Goal: Task Accomplishment & Management: Manage account settings

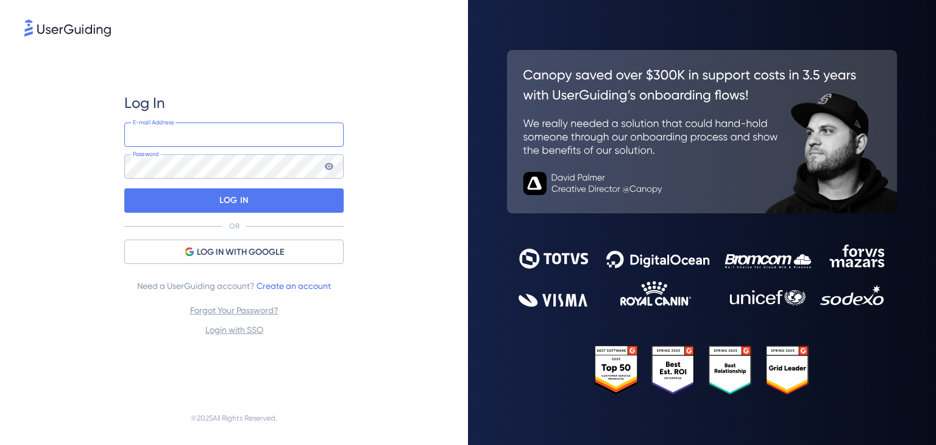
click at [148, 135] on input "email" at bounding box center [233, 135] width 219 height 24
type input "[PERSON_NAME][EMAIL_ADDRESS][DOMAIN_NAME]"
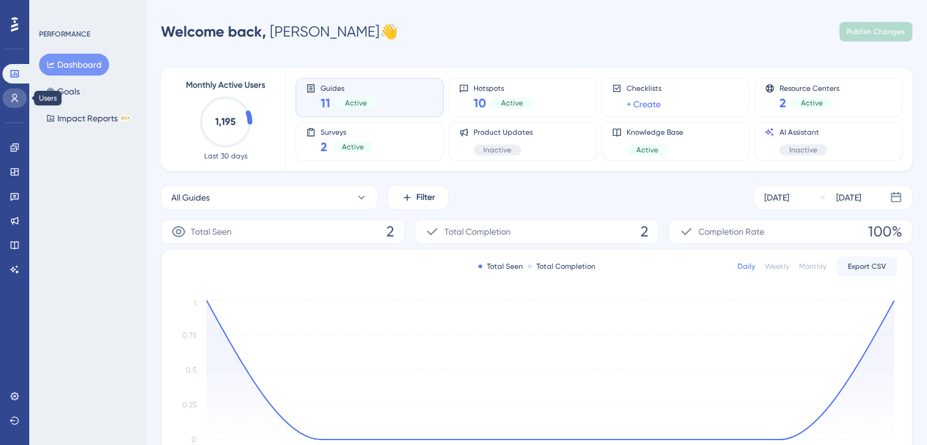
click at [16, 99] on icon at bounding box center [15, 98] width 10 height 10
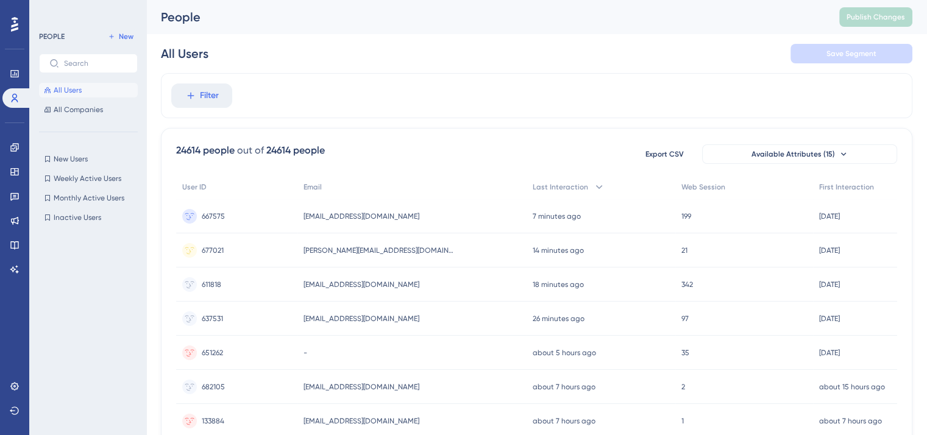
click at [73, 91] on span "All Users" at bounding box center [68, 90] width 28 height 10
click at [73, 108] on span "All Companies" at bounding box center [78, 110] width 49 height 10
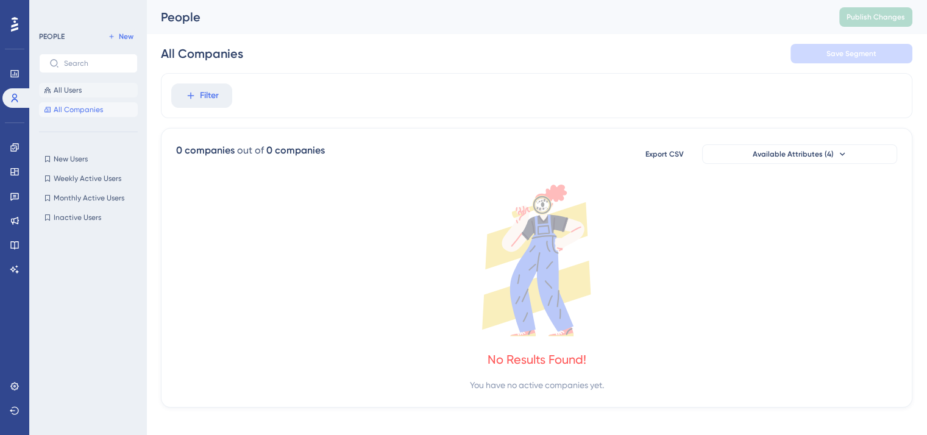
click at [69, 90] on span "All Users" at bounding box center [68, 90] width 28 height 10
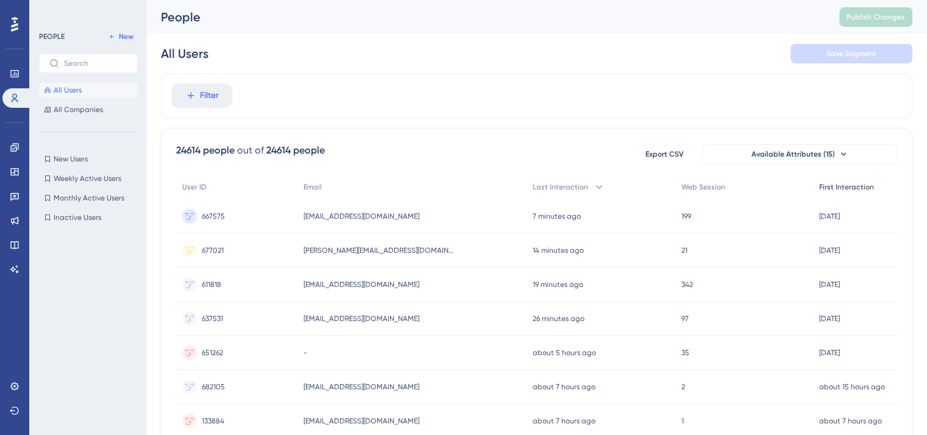
click at [861, 187] on span "First Interaction" at bounding box center [846, 187] width 55 height 10
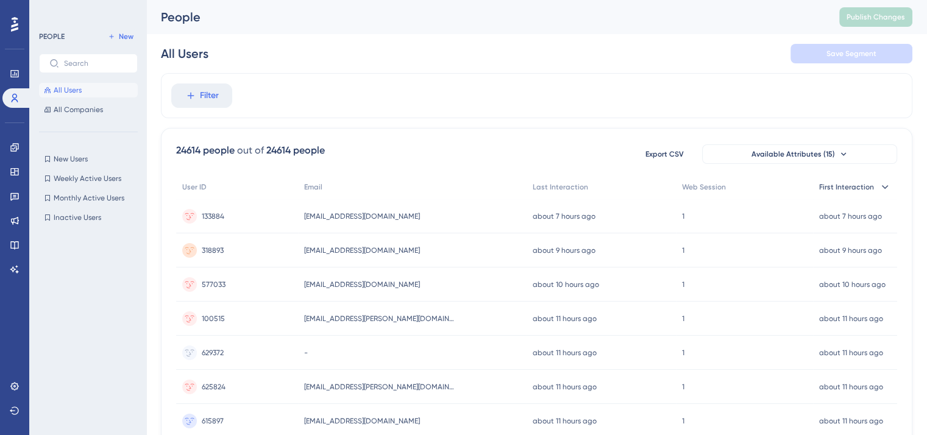
click at [861, 186] on span "First Interaction" at bounding box center [846, 187] width 55 height 10
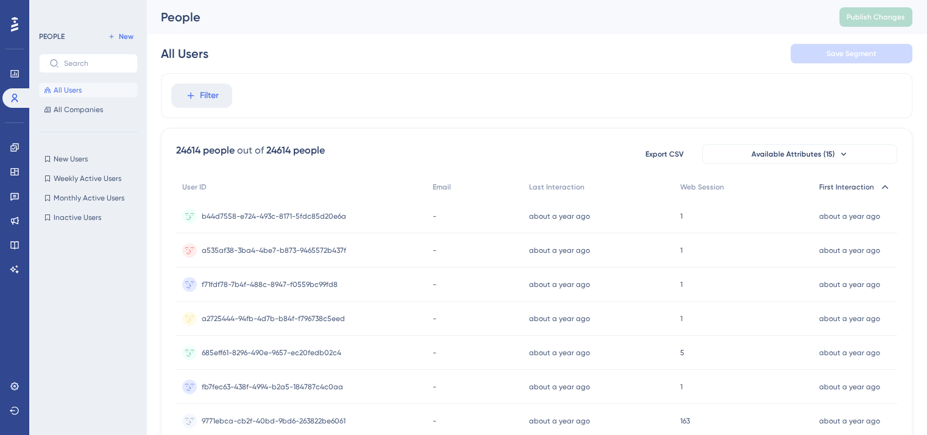
click at [861, 186] on span "First Interaction" at bounding box center [846, 187] width 55 height 10
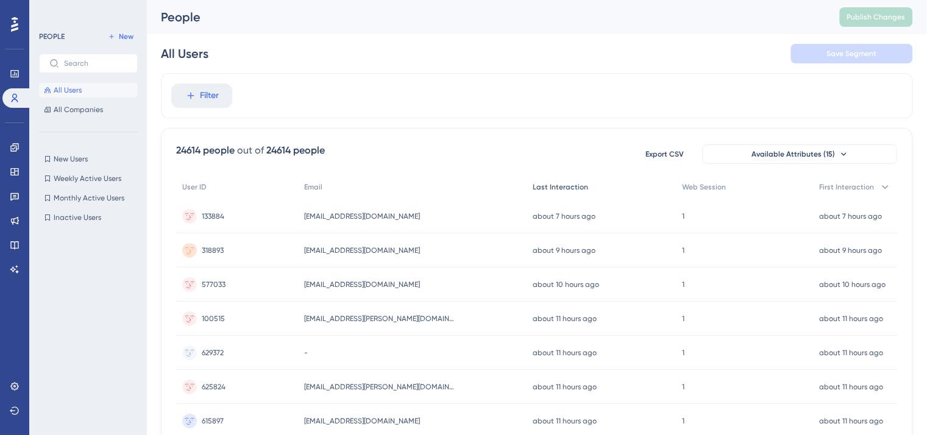
click at [569, 184] on span "Last Interaction" at bounding box center [560, 187] width 55 height 10
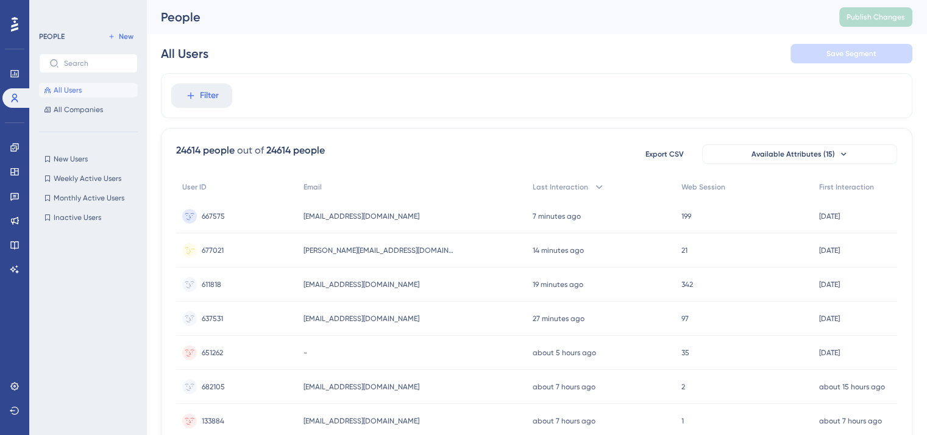
click at [367, 251] on span "[PERSON_NAME][EMAIL_ADDRESS][DOMAIN_NAME]" at bounding box center [380, 251] width 152 height 10
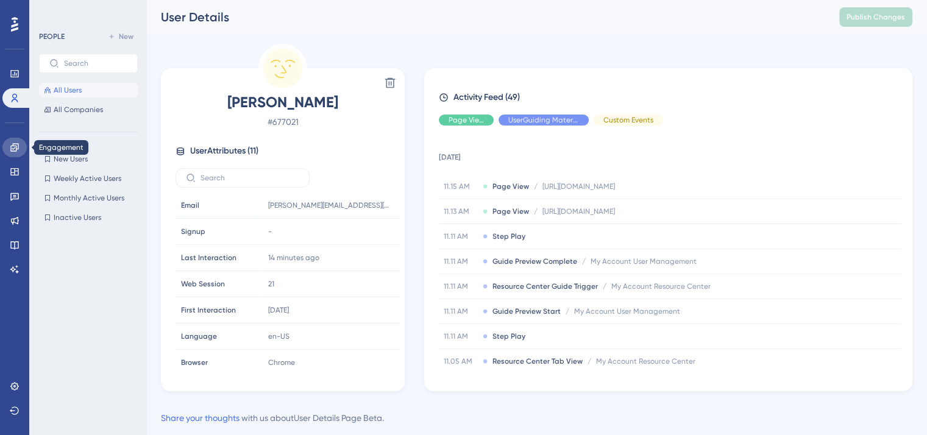
click at [9, 146] on link at bounding box center [14, 148] width 24 height 20
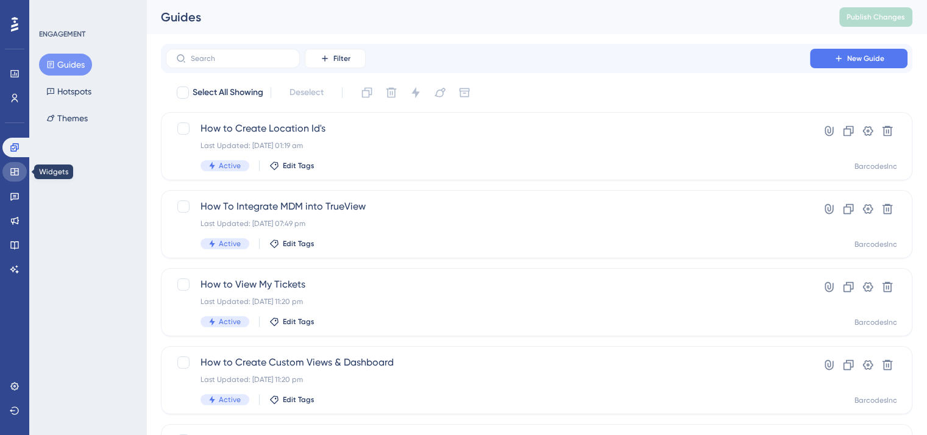
click at [16, 171] on icon at bounding box center [14, 171] width 8 height 7
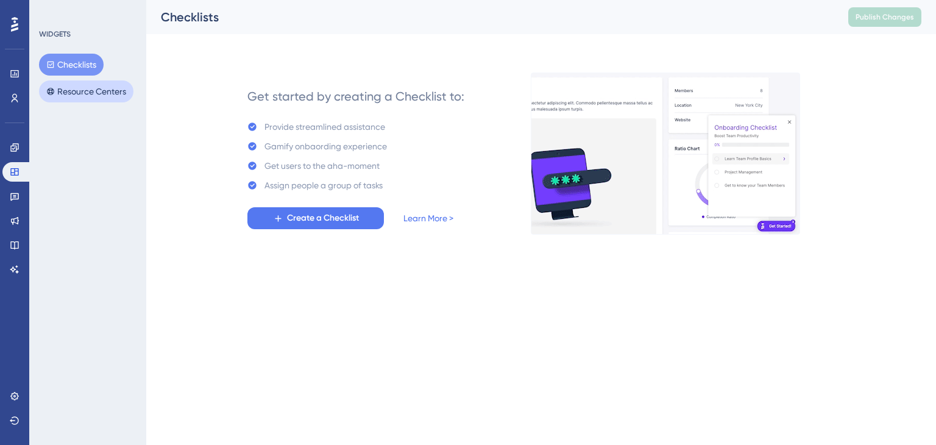
click at [104, 91] on button "Resource Centers" at bounding box center [86, 91] width 94 height 22
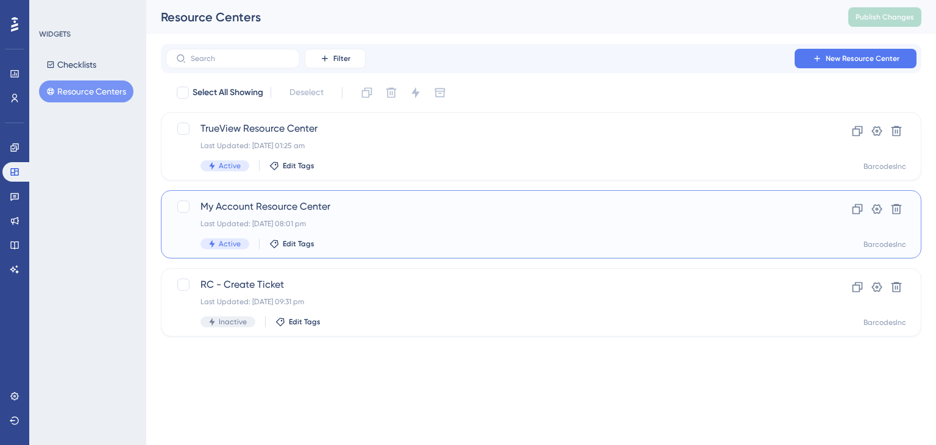
click at [279, 204] on span "My Account Resource Center" at bounding box center [493, 206] width 584 height 15
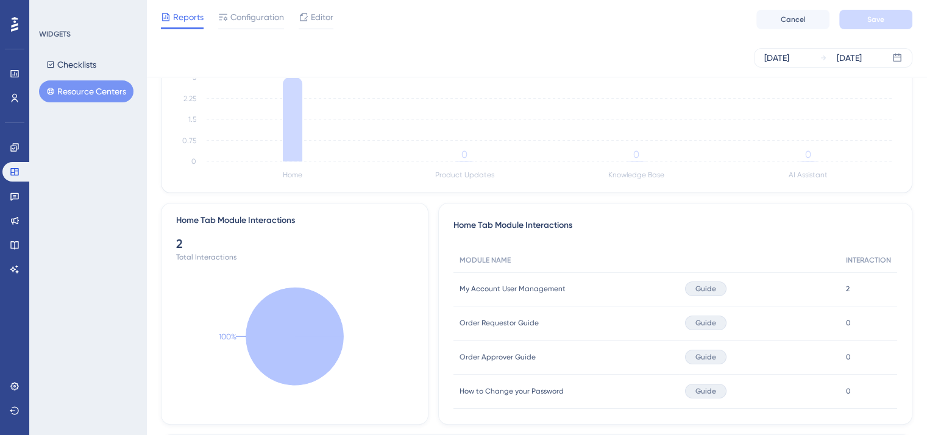
scroll to position [280, 0]
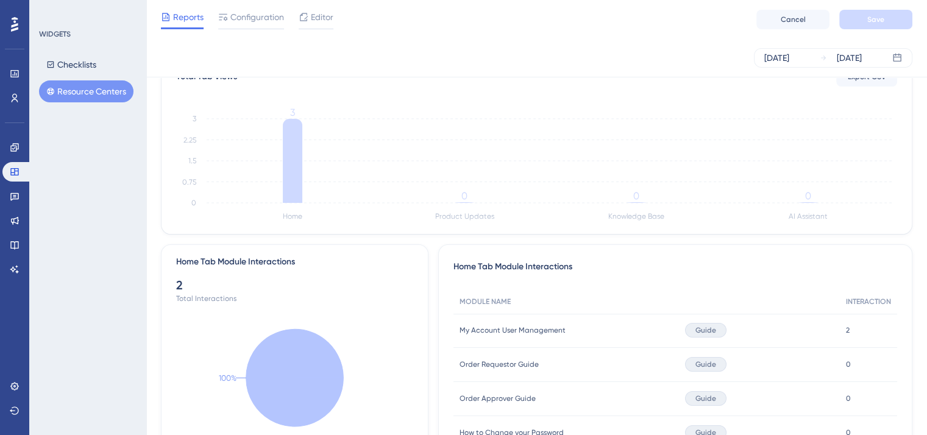
click at [88, 91] on button "Resource Centers" at bounding box center [86, 91] width 94 height 22
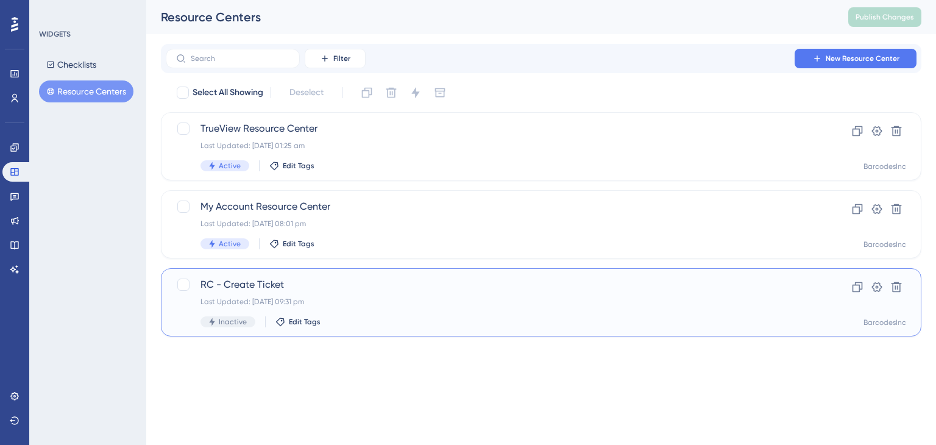
click at [265, 286] on span "RC - Create Ticket" at bounding box center [493, 284] width 584 height 15
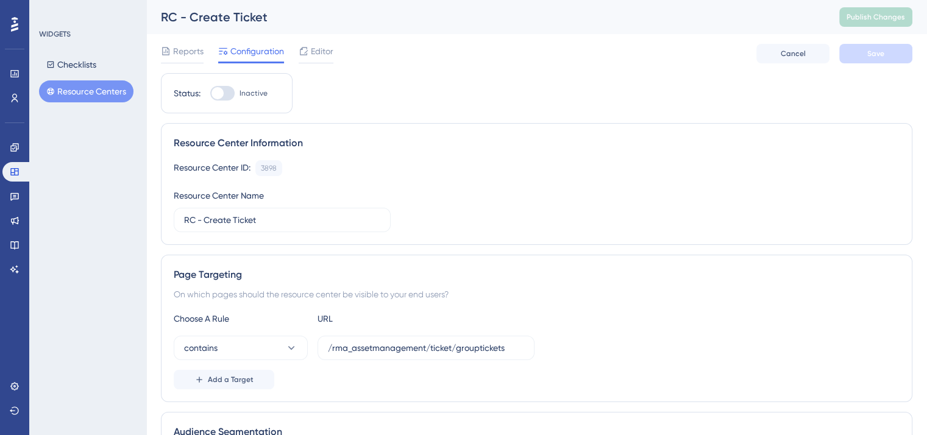
click at [96, 89] on button "Resource Centers" at bounding box center [86, 91] width 94 height 22
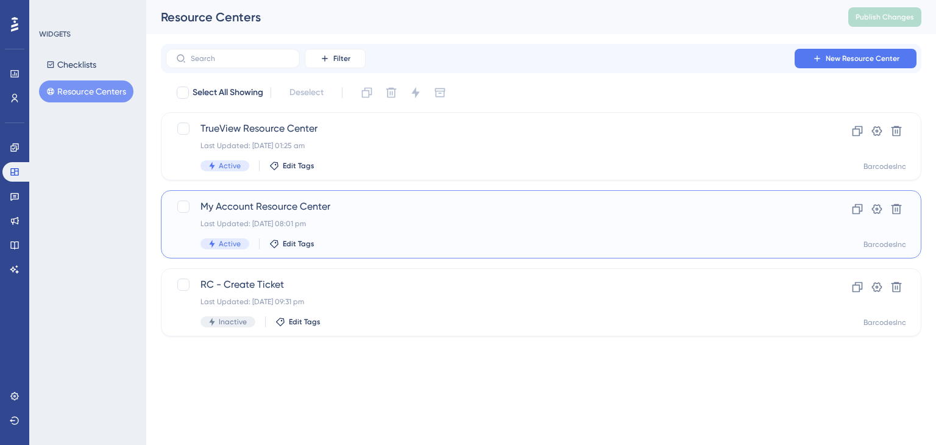
click at [232, 206] on span "My Account Resource Center" at bounding box center [493, 206] width 584 height 15
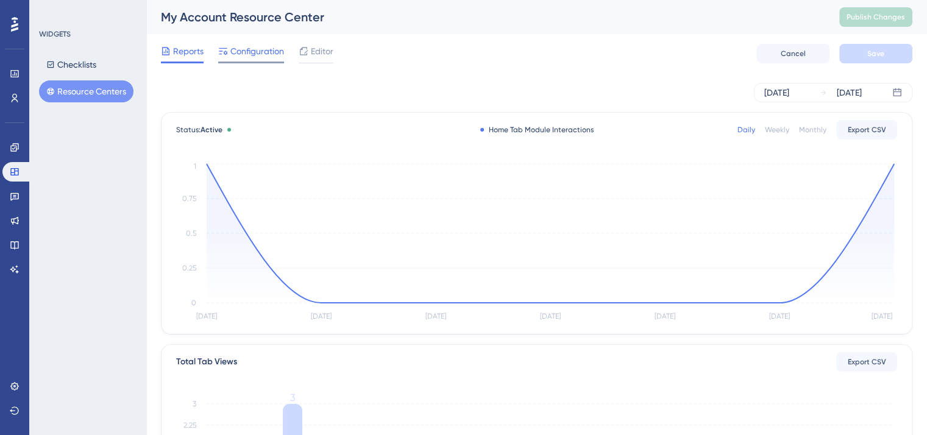
click at [258, 49] on span "Configuration" at bounding box center [257, 51] width 54 height 15
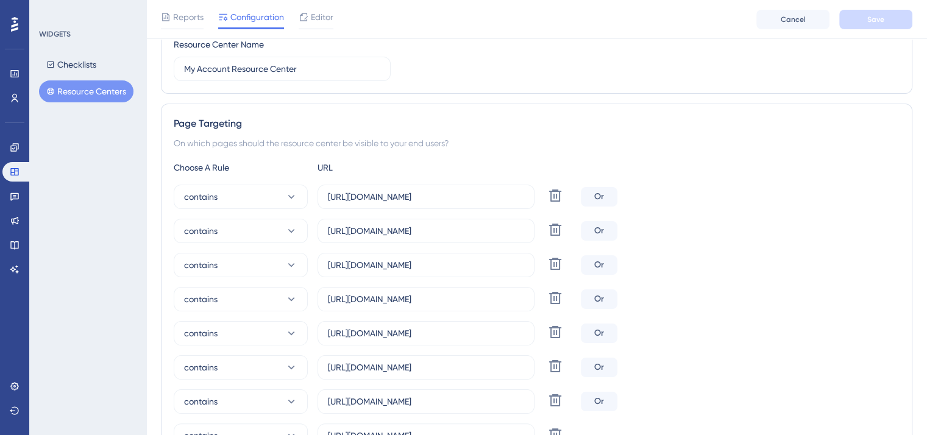
scroll to position [144, 0]
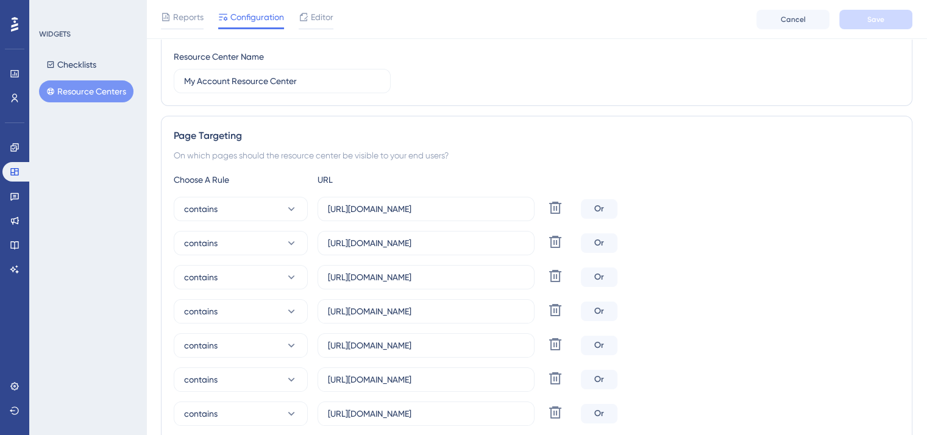
drag, startPoint x: 210, startPoint y: 152, endPoint x: 446, endPoint y: 162, distance: 236.1
click at [446, 162] on div "Page Targeting On which pages should the resource center be visible to your end…" at bounding box center [537, 333] width 752 height 435
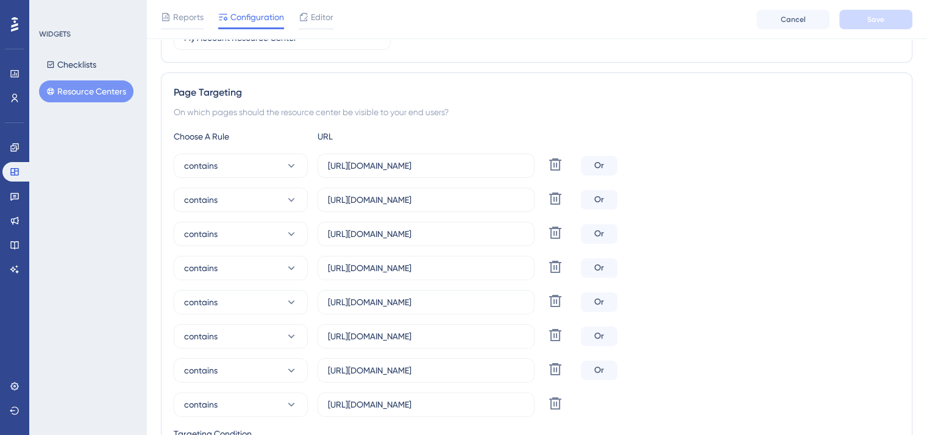
scroll to position [0, 0]
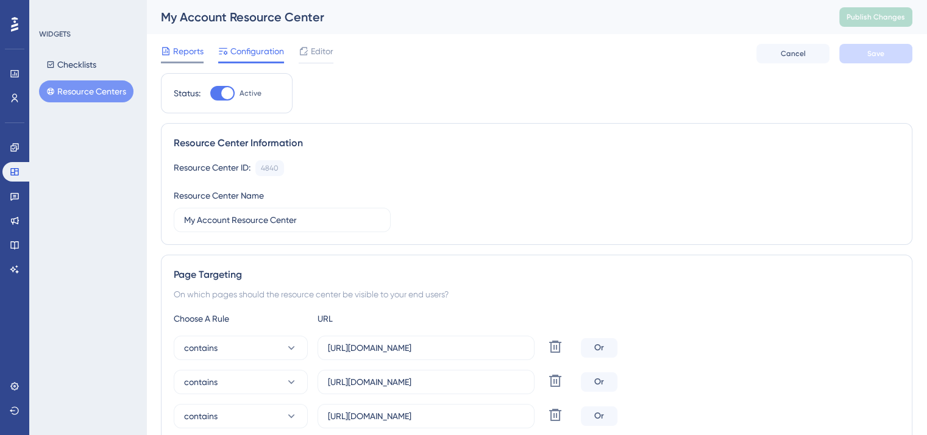
click at [182, 52] on span "Reports" at bounding box center [188, 51] width 30 height 15
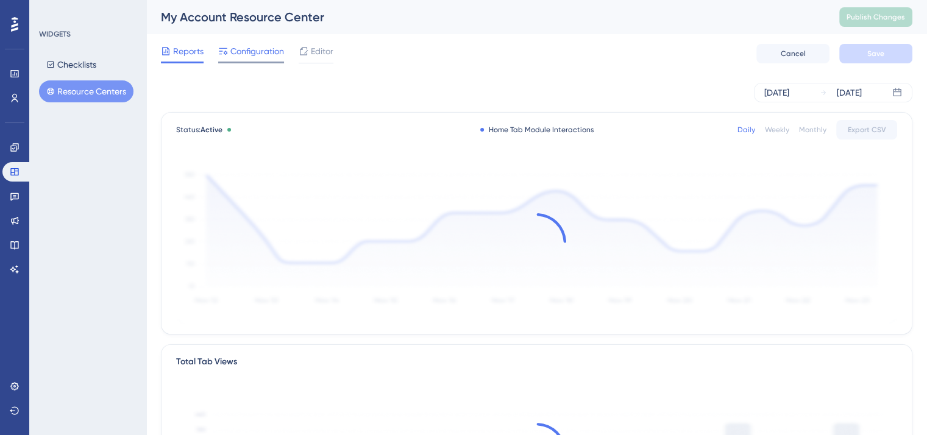
click at [243, 52] on span "Configuration" at bounding box center [257, 51] width 54 height 15
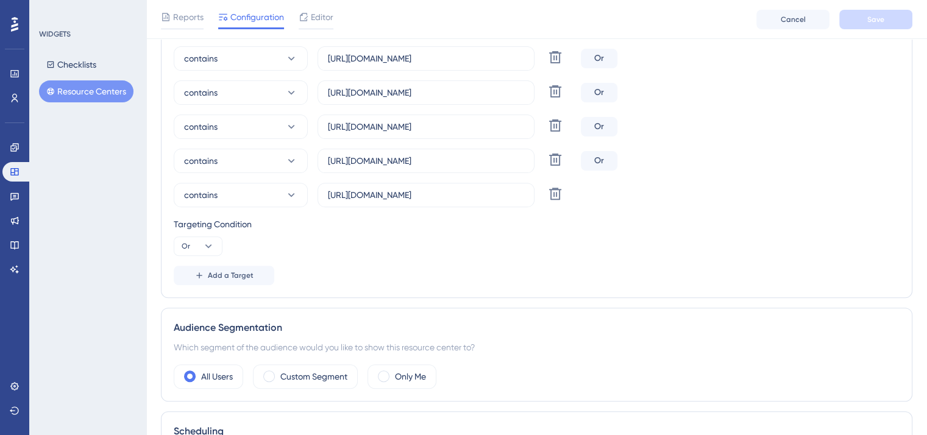
scroll to position [427, 0]
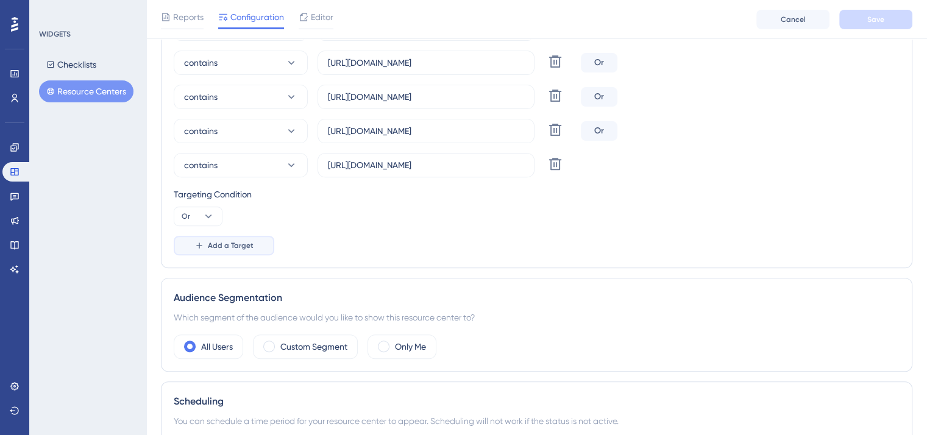
click at [221, 241] on span "Add a Target" at bounding box center [231, 246] width 46 height 10
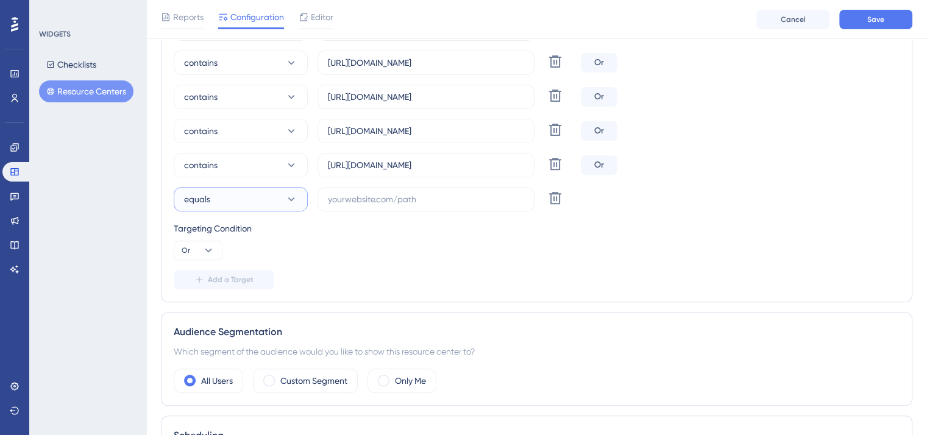
click at [232, 207] on button "equals" at bounding box center [241, 199] width 134 height 24
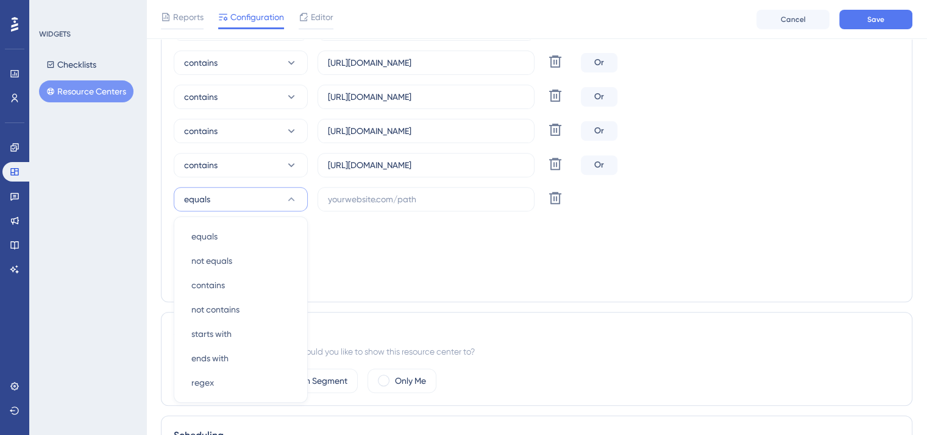
scroll to position [518, 0]
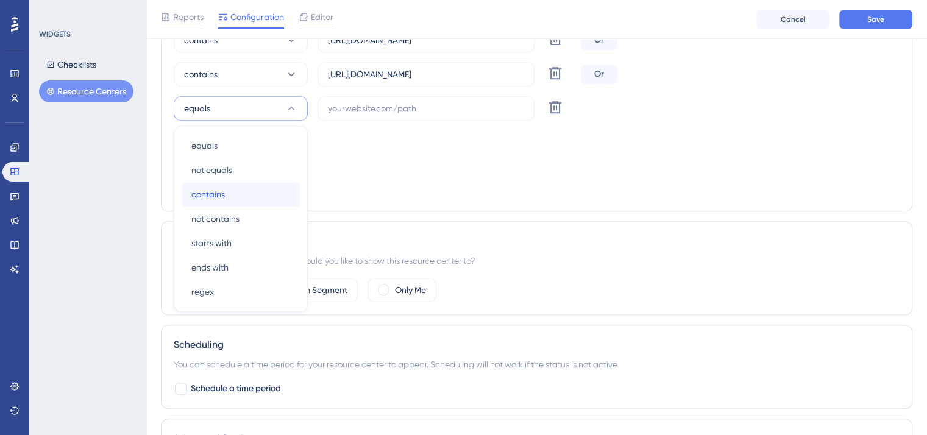
click at [222, 191] on span "contains" at bounding box center [208, 194] width 34 height 15
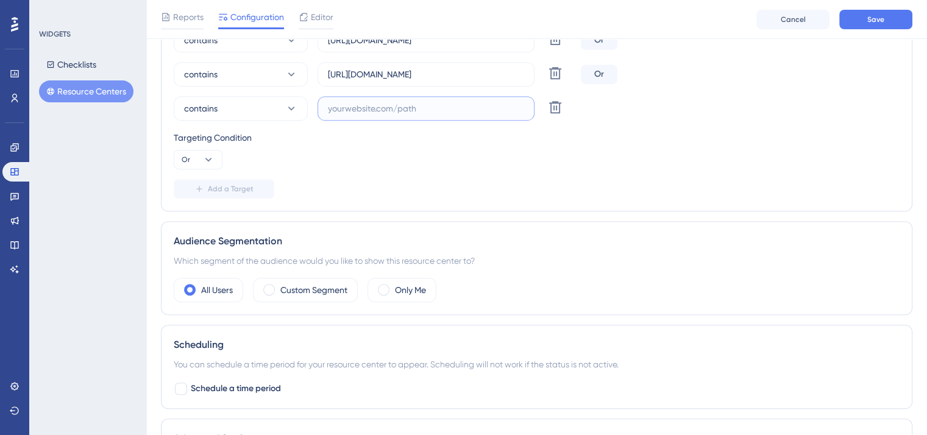
click at [378, 105] on input "text" at bounding box center [426, 108] width 196 height 13
paste input "[URL][DOMAIN_NAME]"
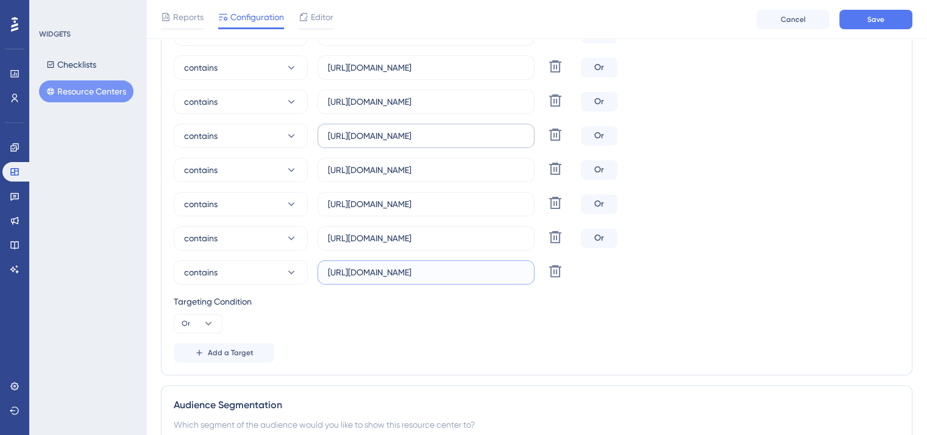
scroll to position [335, 0]
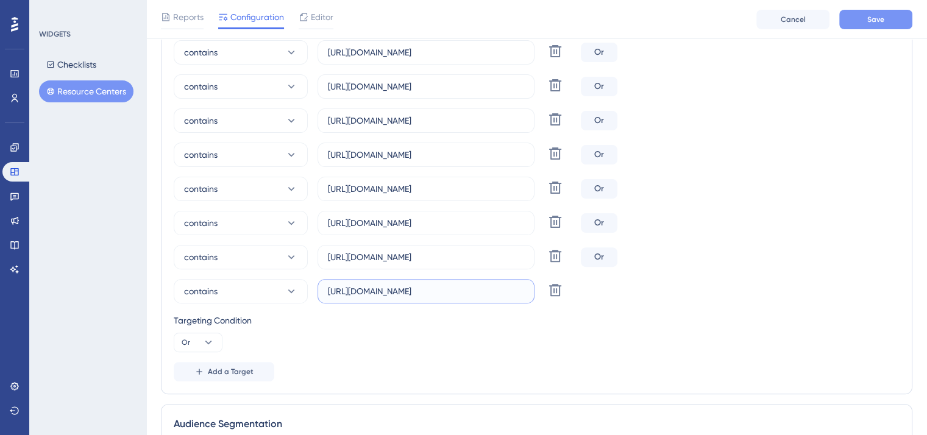
type input "[URL][DOMAIN_NAME]"
click at [866, 17] on button "Save" at bounding box center [875, 20] width 73 height 20
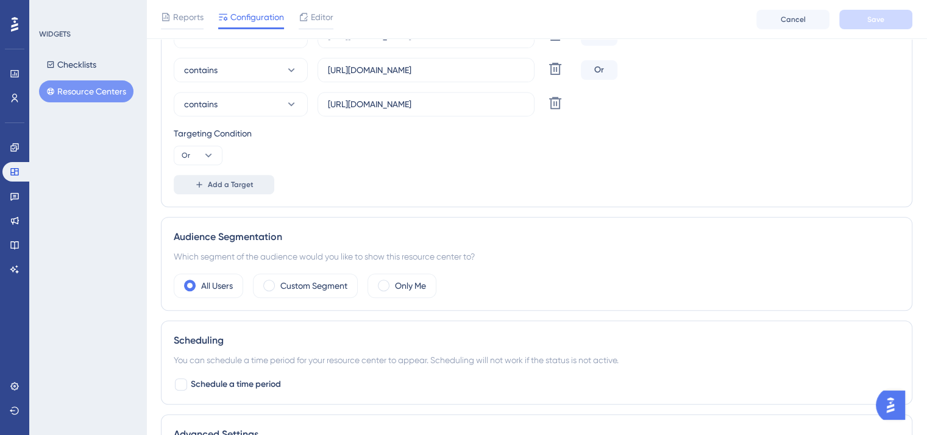
click at [223, 184] on span "Add a Target" at bounding box center [231, 185] width 46 height 10
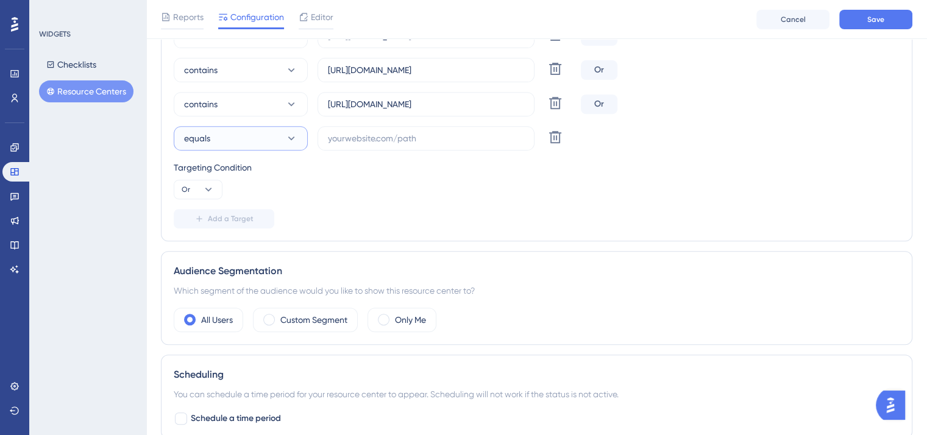
click at [219, 144] on button "equals" at bounding box center [241, 138] width 134 height 24
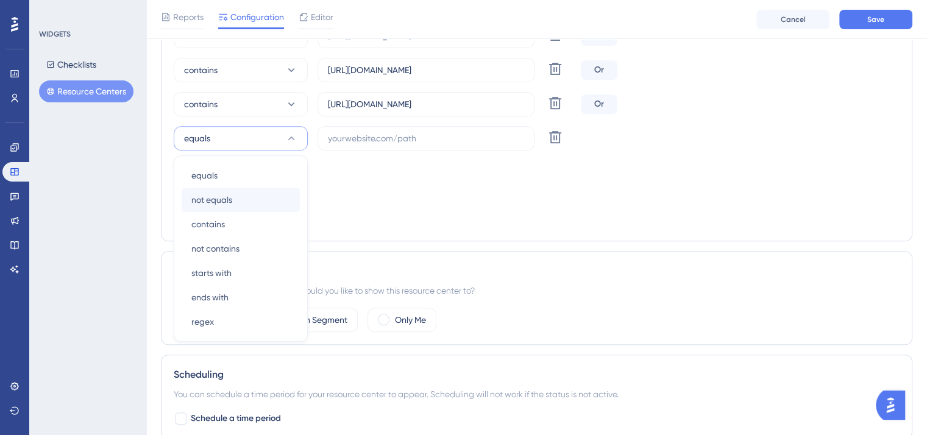
scroll to position [517, 0]
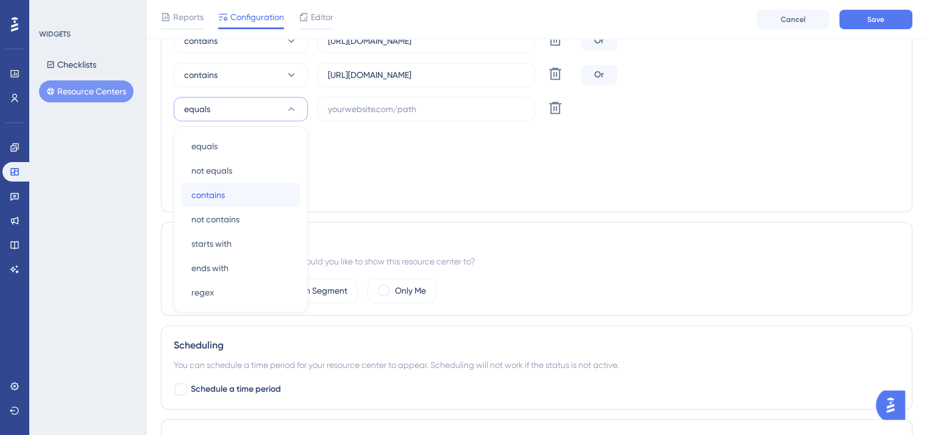
click at [226, 191] on div "contains contains" at bounding box center [240, 195] width 99 height 24
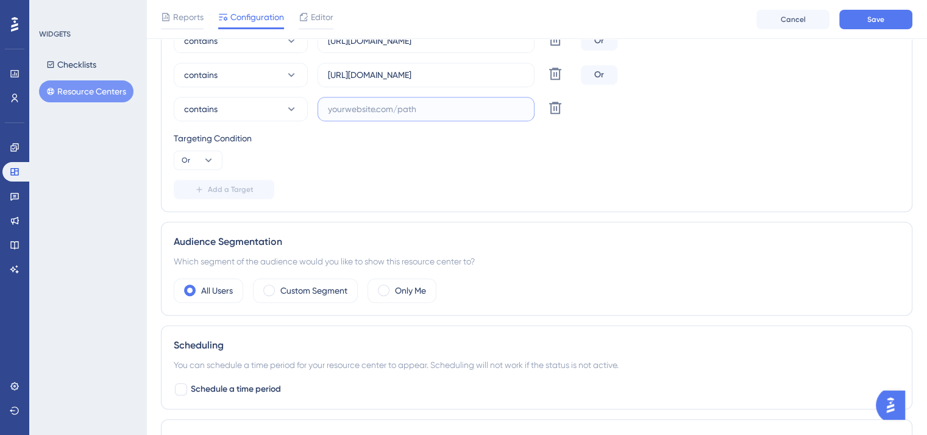
click at [386, 111] on input "text" at bounding box center [426, 108] width 196 height 13
click at [351, 112] on input "text" at bounding box center [426, 108] width 196 height 13
paste input "[URL][DOMAIN_NAME]"
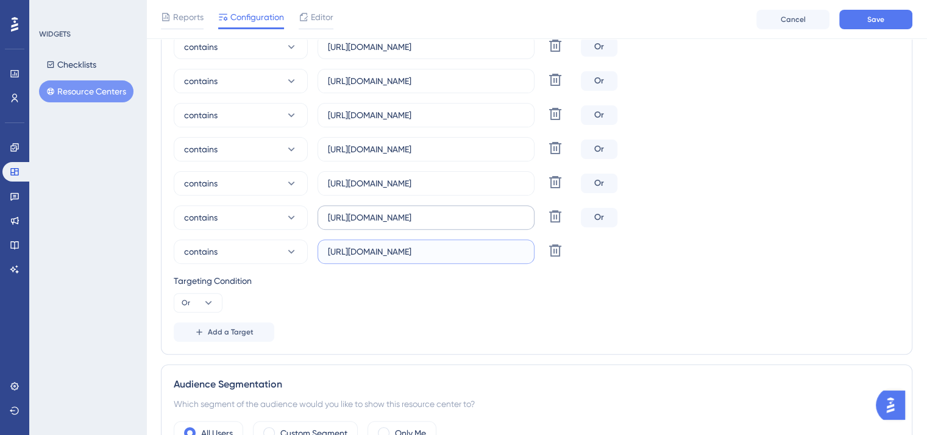
scroll to position [395, 0]
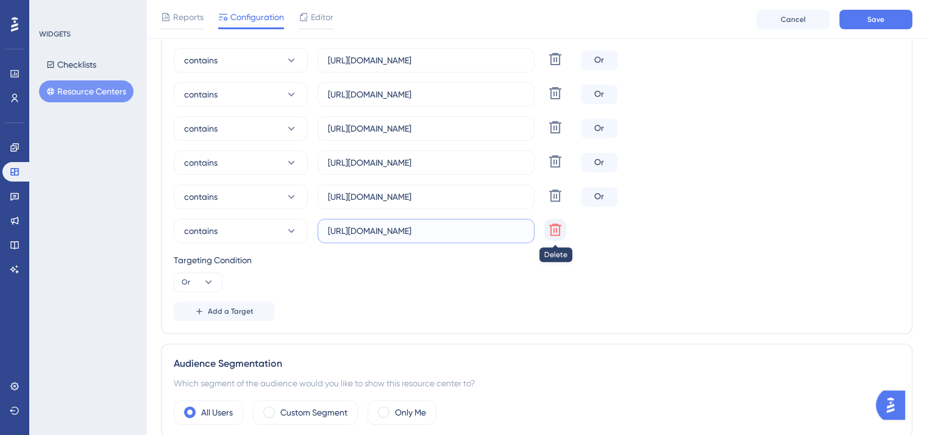
type input "[URL][DOMAIN_NAME]"
click at [554, 227] on icon at bounding box center [555, 230] width 12 height 12
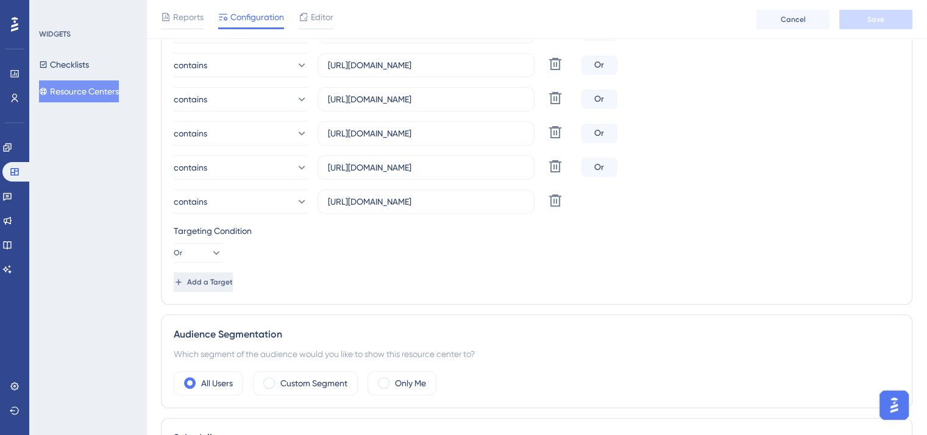
click at [222, 277] on span "Add a Target" at bounding box center [210, 282] width 46 height 10
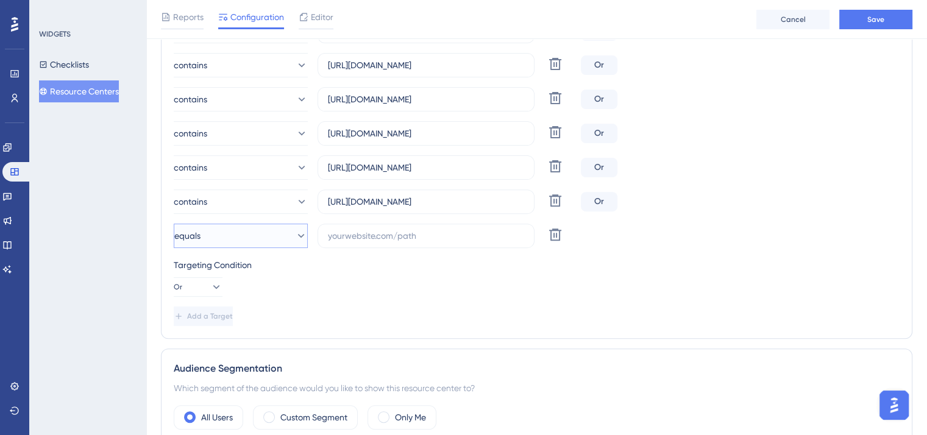
click at [230, 240] on button "equals" at bounding box center [241, 236] width 134 height 24
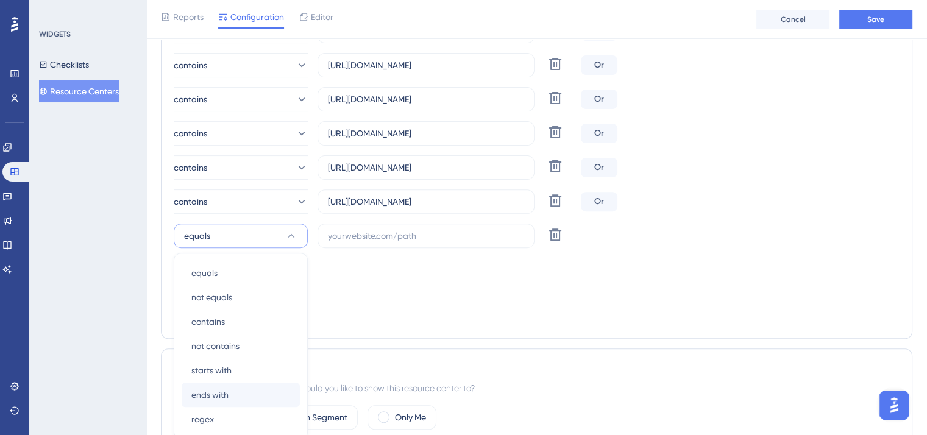
scroll to position [517, 0]
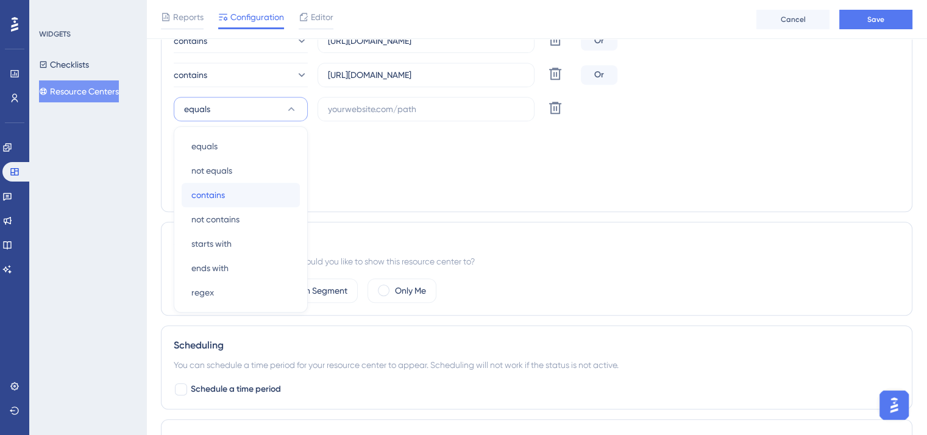
click at [221, 193] on span "contains" at bounding box center [208, 195] width 34 height 15
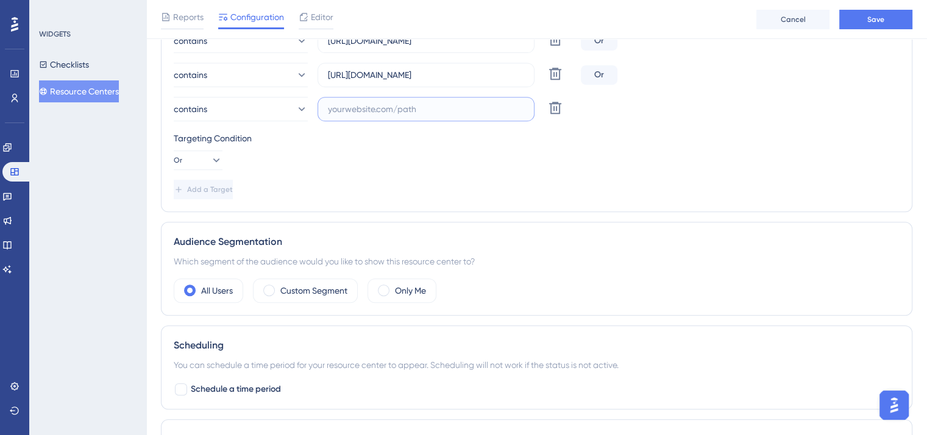
click at [373, 109] on input "text" at bounding box center [426, 108] width 196 height 13
paste input "[URL][DOMAIN_NAME]"
type input "[URL][DOMAIN_NAME]"
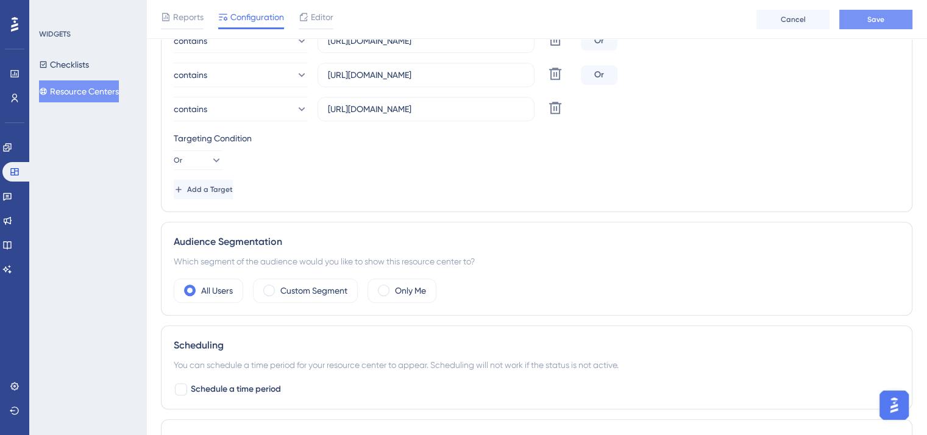
click at [892, 14] on button "Save" at bounding box center [875, 20] width 73 height 20
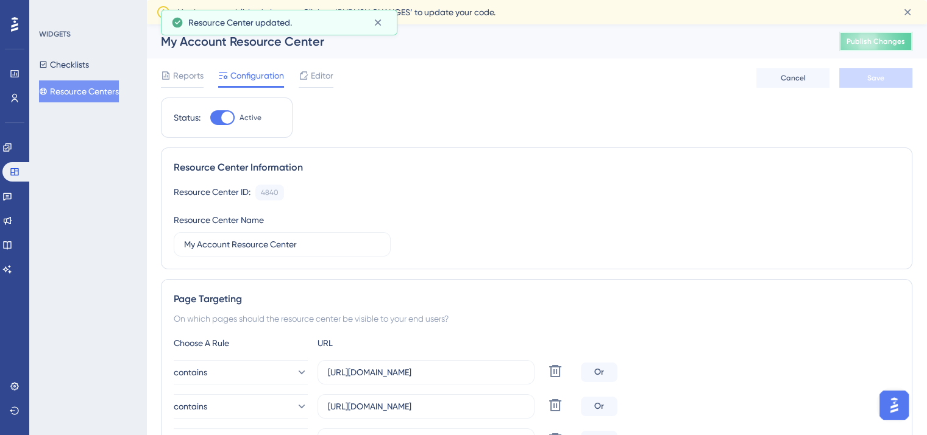
click at [882, 38] on span "Publish Changes" at bounding box center [876, 42] width 59 height 10
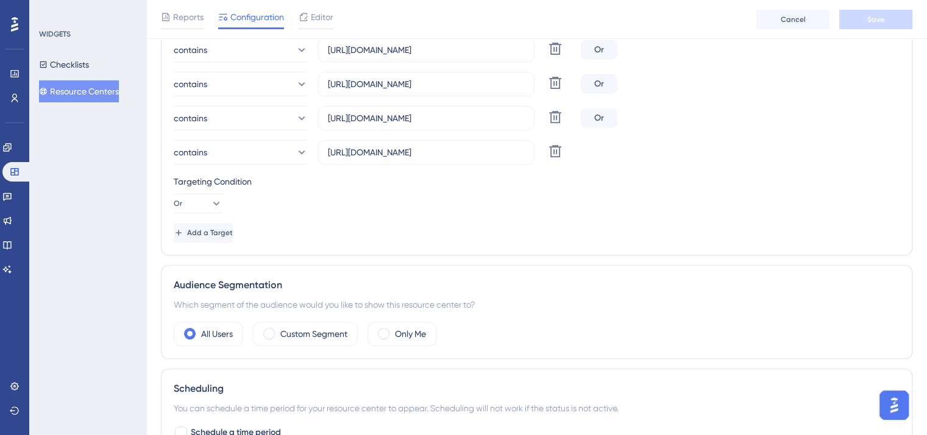
scroll to position [488, 0]
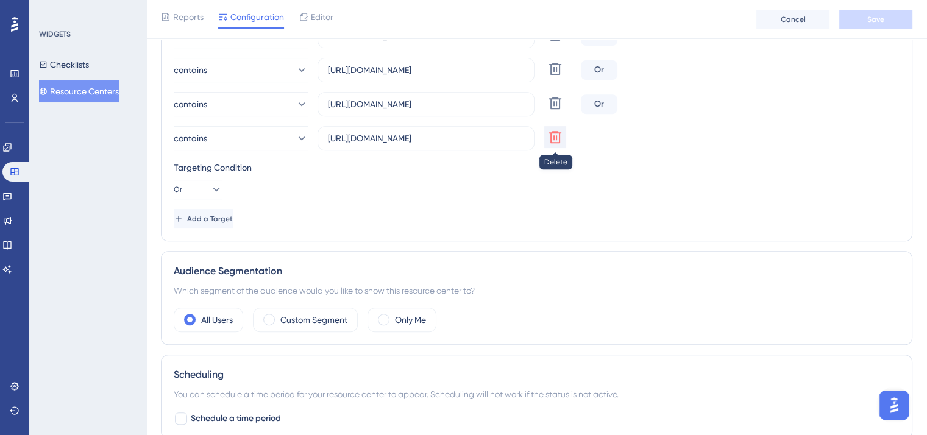
click at [560, 133] on icon at bounding box center [555, 137] width 12 height 12
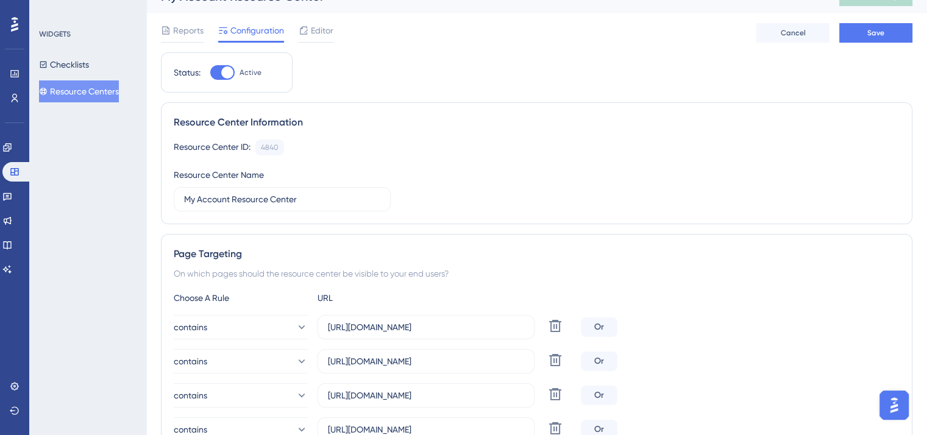
scroll to position [0, 0]
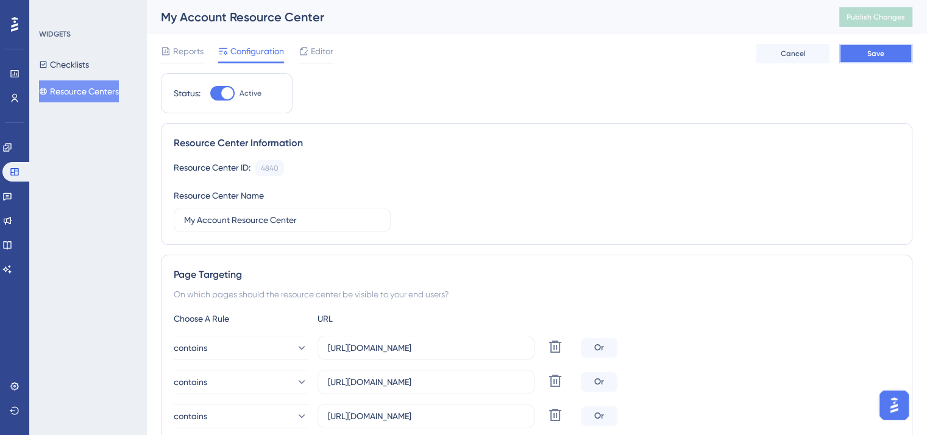
click at [863, 52] on button "Save" at bounding box center [875, 54] width 73 height 20
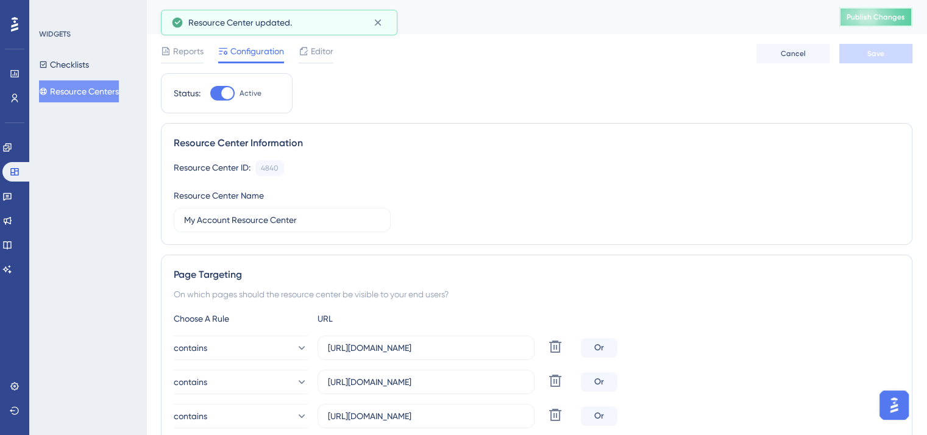
click at [873, 15] on span "Publish Changes" at bounding box center [876, 17] width 59 height 10
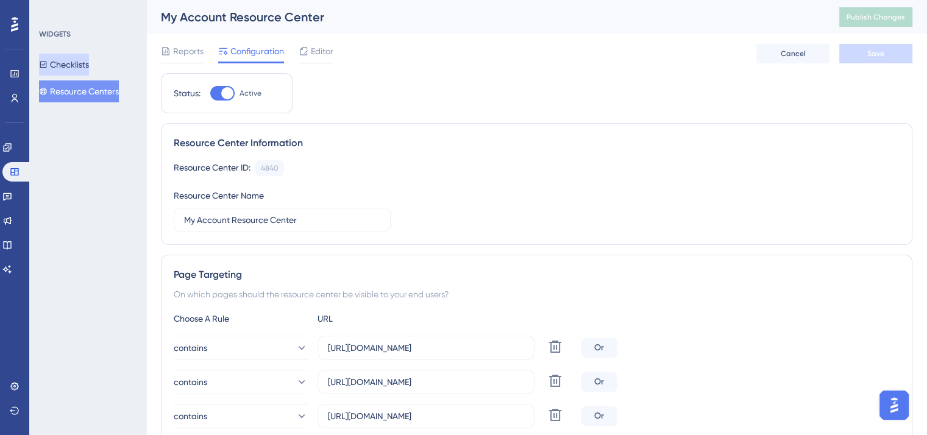
click at [77, 65] on button "Checklists" at bounding box center [64, 65] width 50 height 22
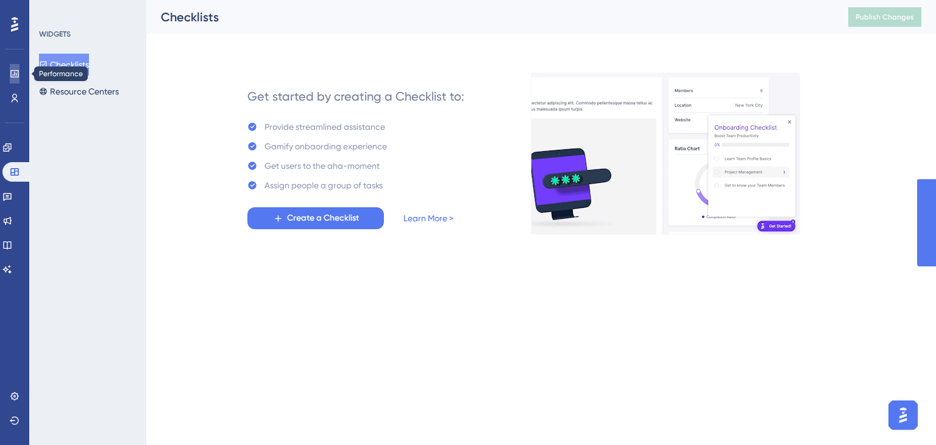
click at [0, 0] on icon at bounding box center [0, 0] width 0 height 0
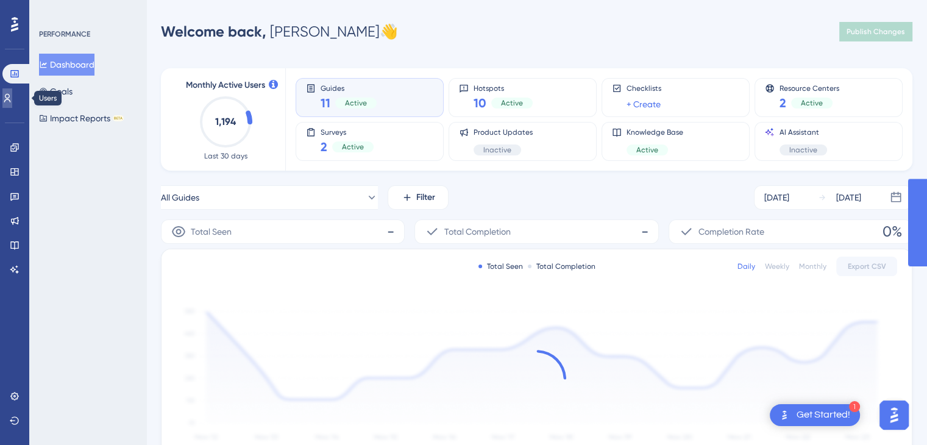
click at [0, 0] on icon at bounding box center [0, 0] width 0 height 0
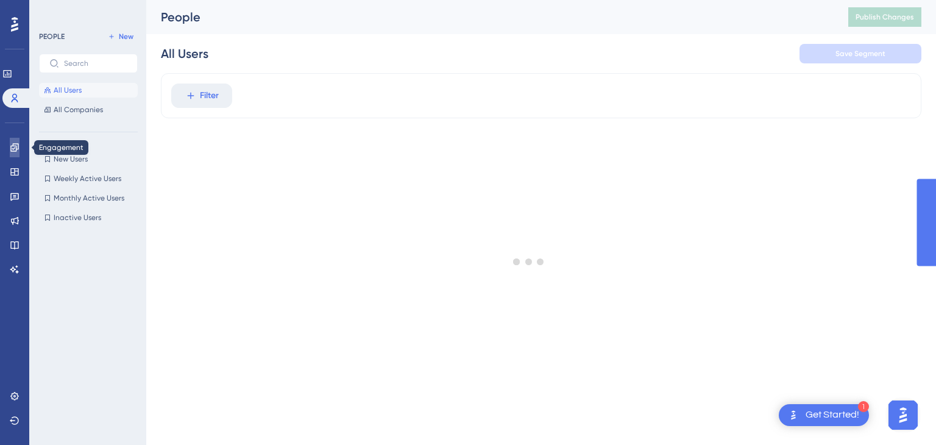
click at [16, 149] on icon at bounding box center [14, 147] width 8 height 8
